Goal: Navigation & Orientation: Understand site structure

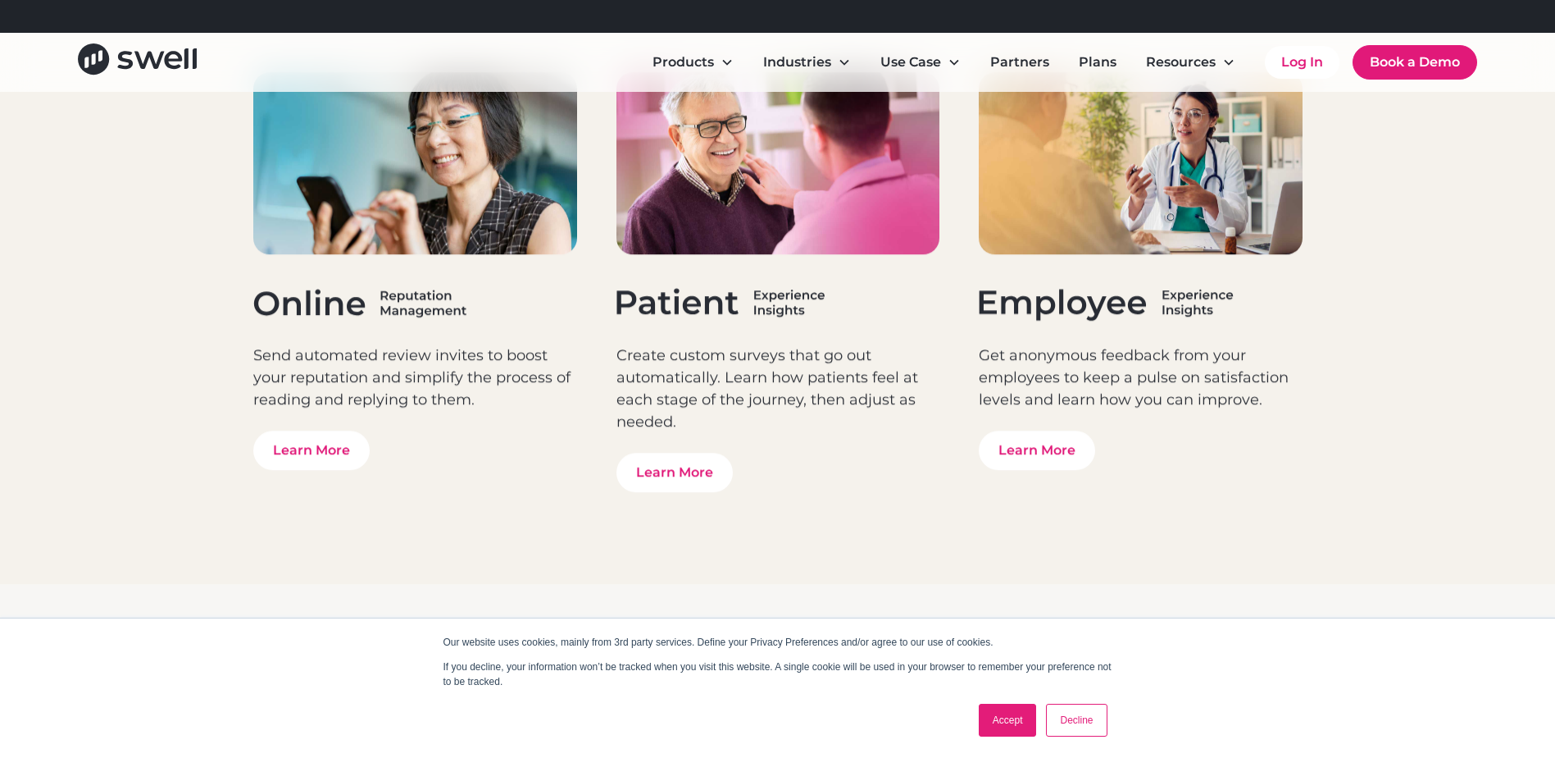
drag, startPoint x: 1094, startPoint y: 727, endPoint x: 1098, endPoint y: 695, distance: 32.2
click at [1094, 727] on link "Decline" at bounding box center [1076, 719] width 61 height 33
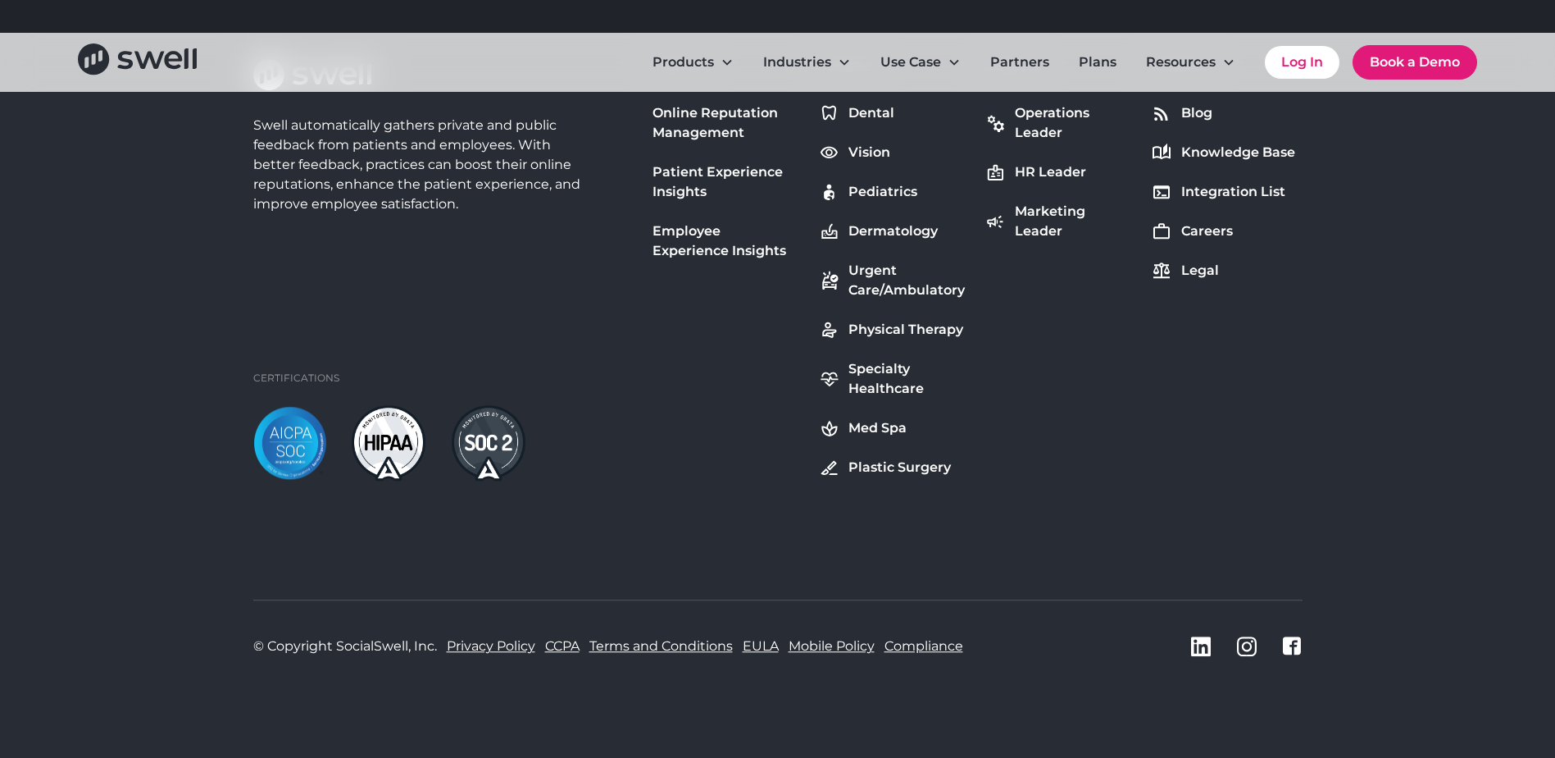
scroll to position [6117, 0]
drag, startPoint x: 673, startPoint y: 643, endPoint x: 431, endPoint y: 643, distance: 241.9
click at [431, 643] on div "© Copyright SocialSwell, Inc." at bounding box center [345, 646] width 184 height 20
copy div "SocialSwell, Inc"
